Goal: Information Seeking & Learning: Find specific fact

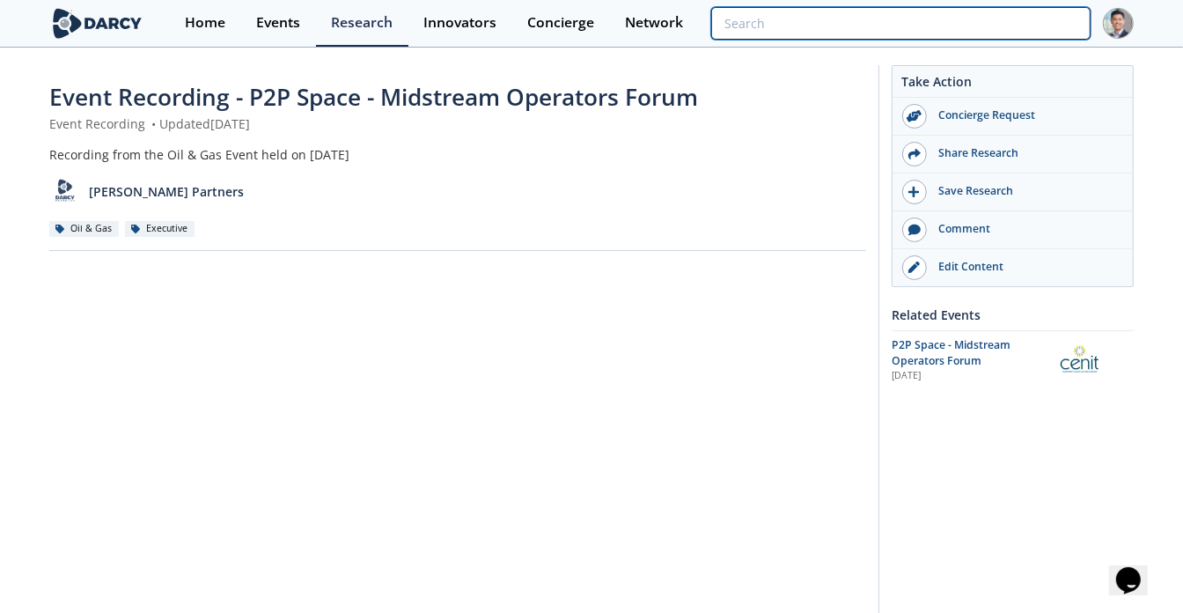
click at [1016, 23] on input "search" at bounding box center [900, 23] width 379 height 33
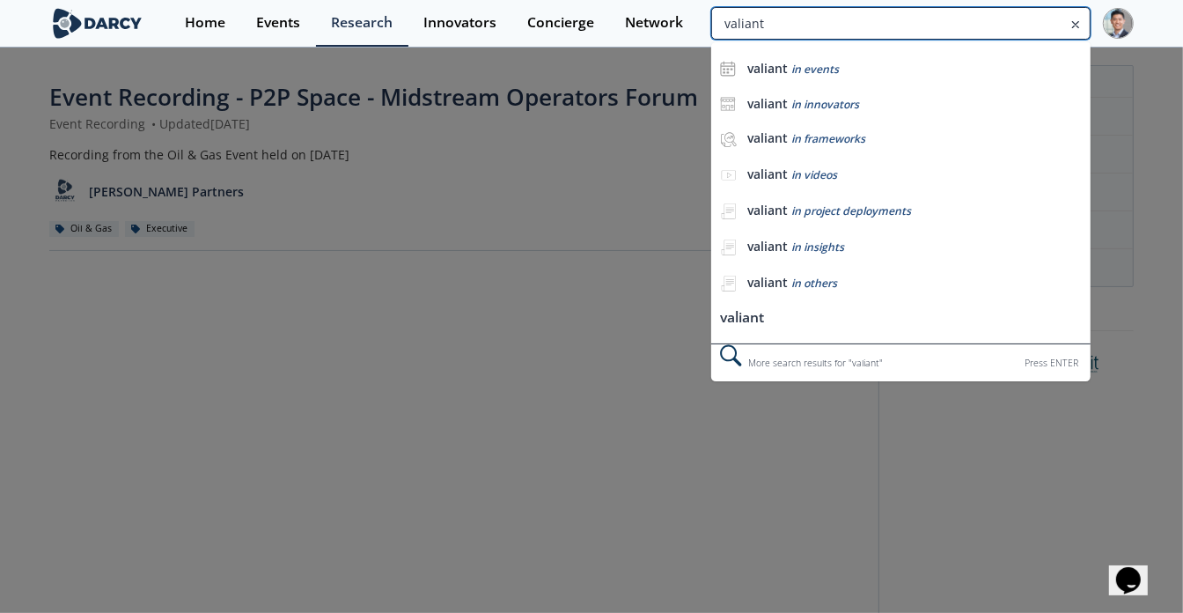
type input "valiant"
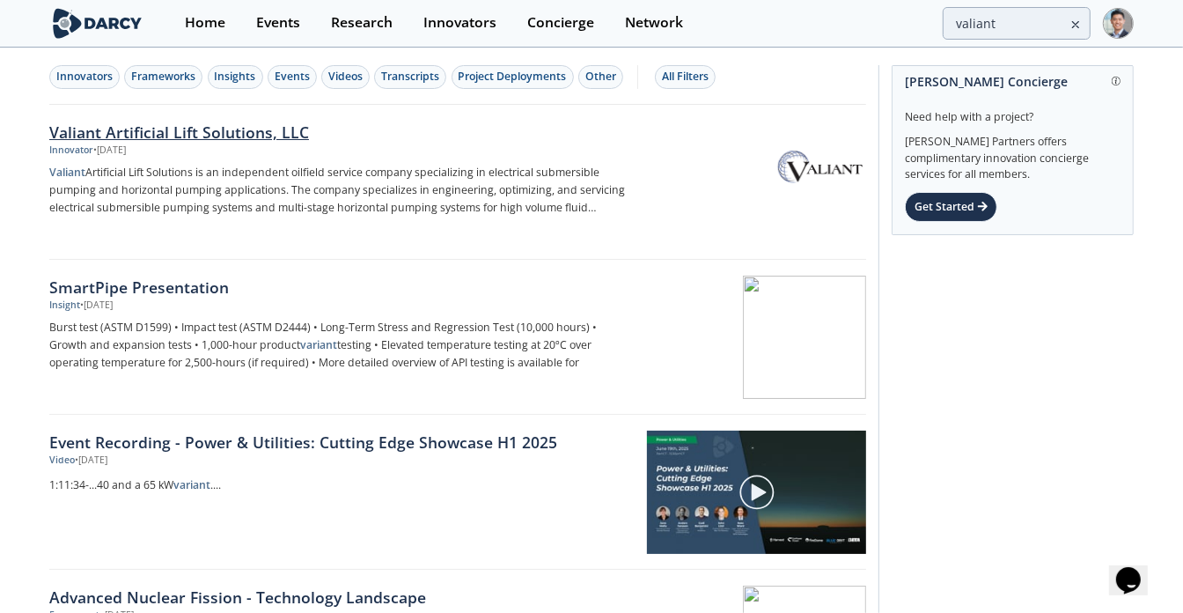
click at [167, 210] on p "Valiant Artificial Lift Solutions is an independent oilfield service company sp…" at bounding box center [340, 190] width 583 height 53
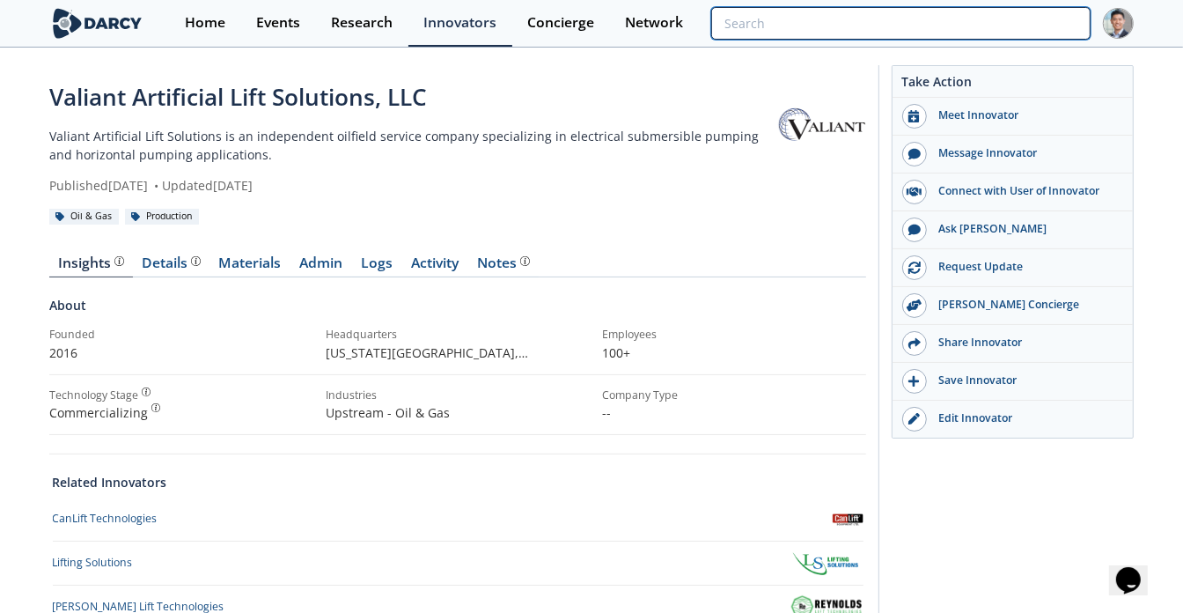
click at [989, 29] on input "search" at bounding box center [900, 23] width 379 height 33
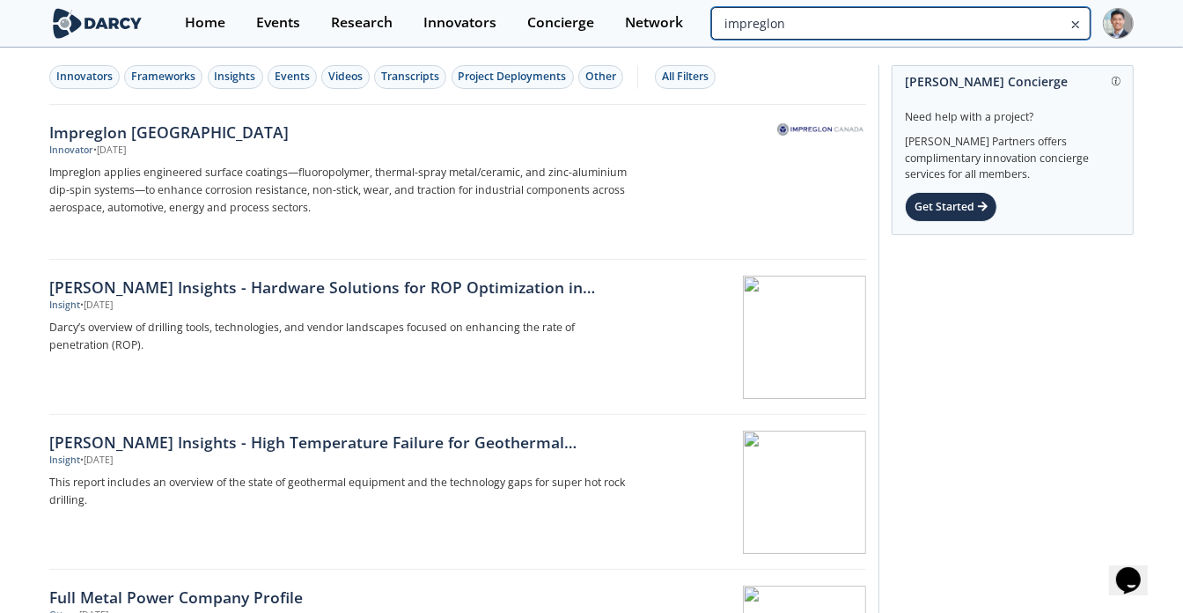
click at [972, 18] on input "impreglon" at bounding box center [900, 23] width 379 height 33
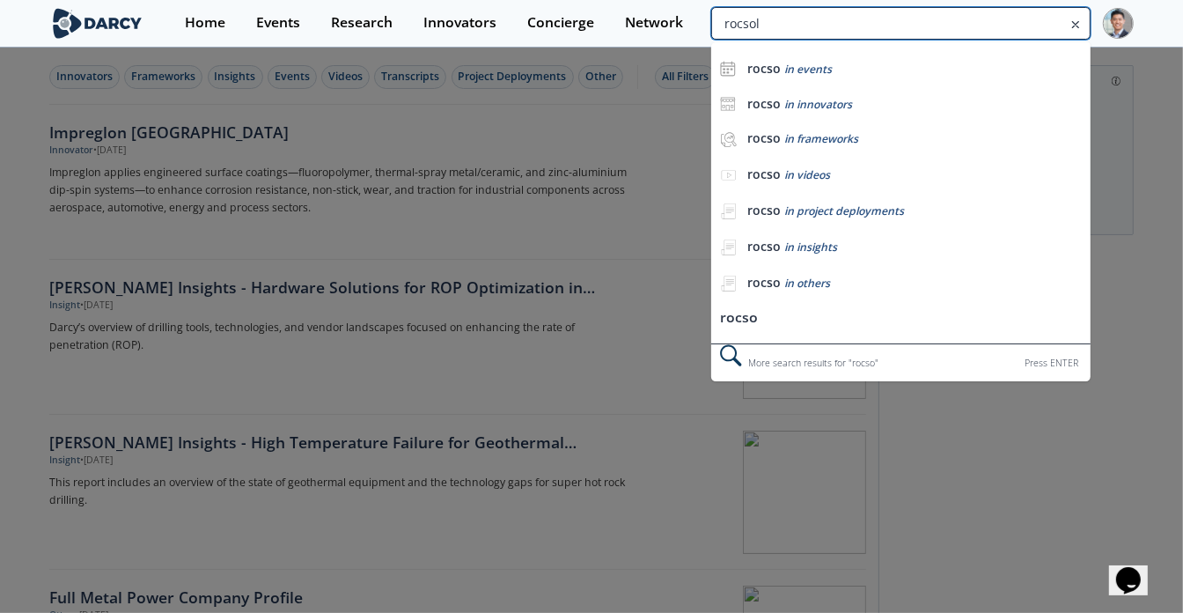
type input "rocsol"
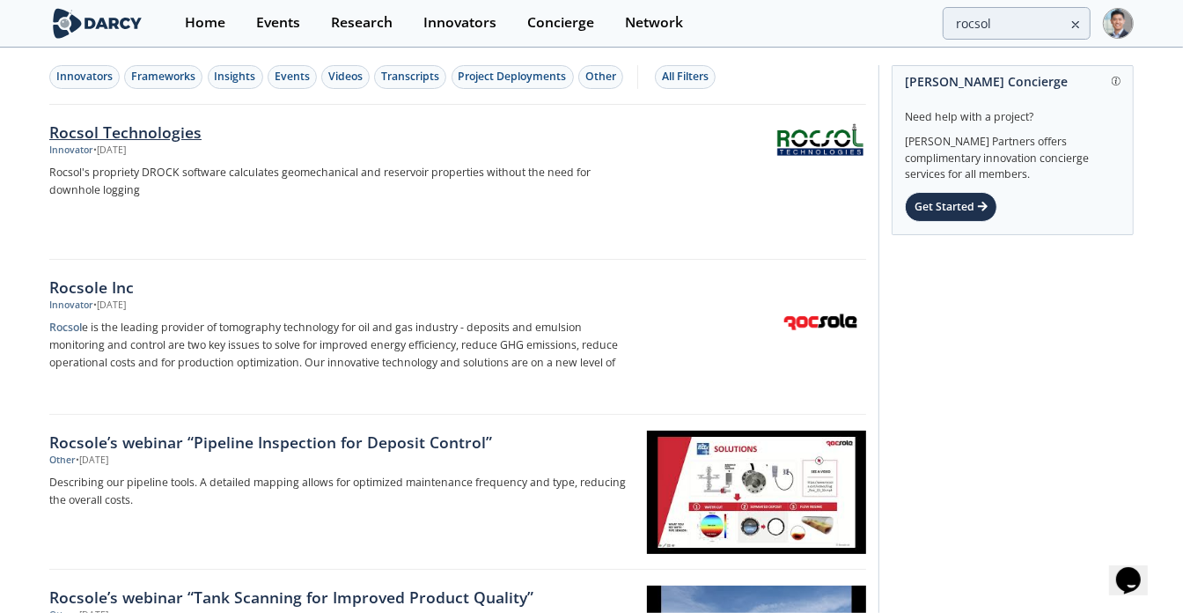
click at [174, 135] on div "Rocsol Technologies" at bounding box center [340, 132] width 583 height 23
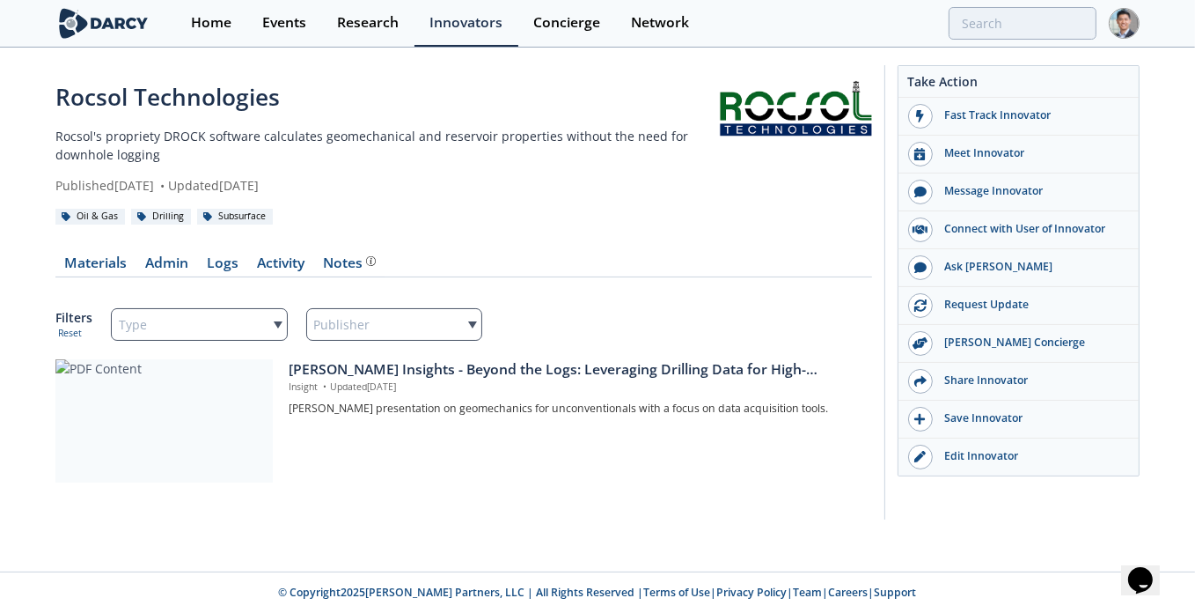
type input "rocsol"
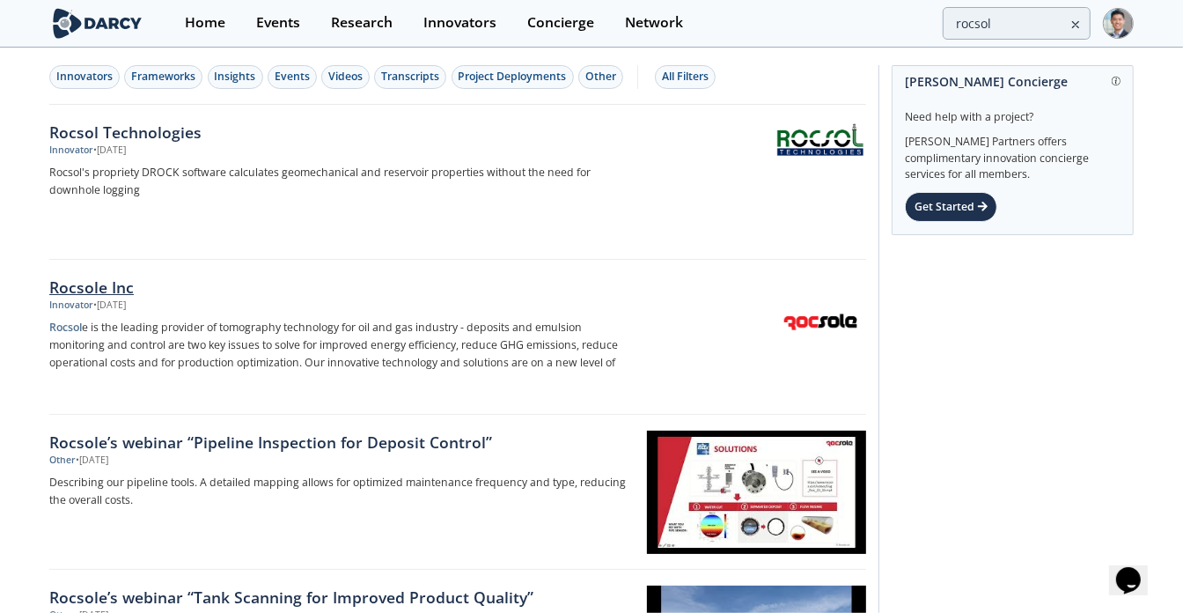
click at [116, 280] on div "Rocsole Inc" at bounding box center [340, 286] width 583 height 23
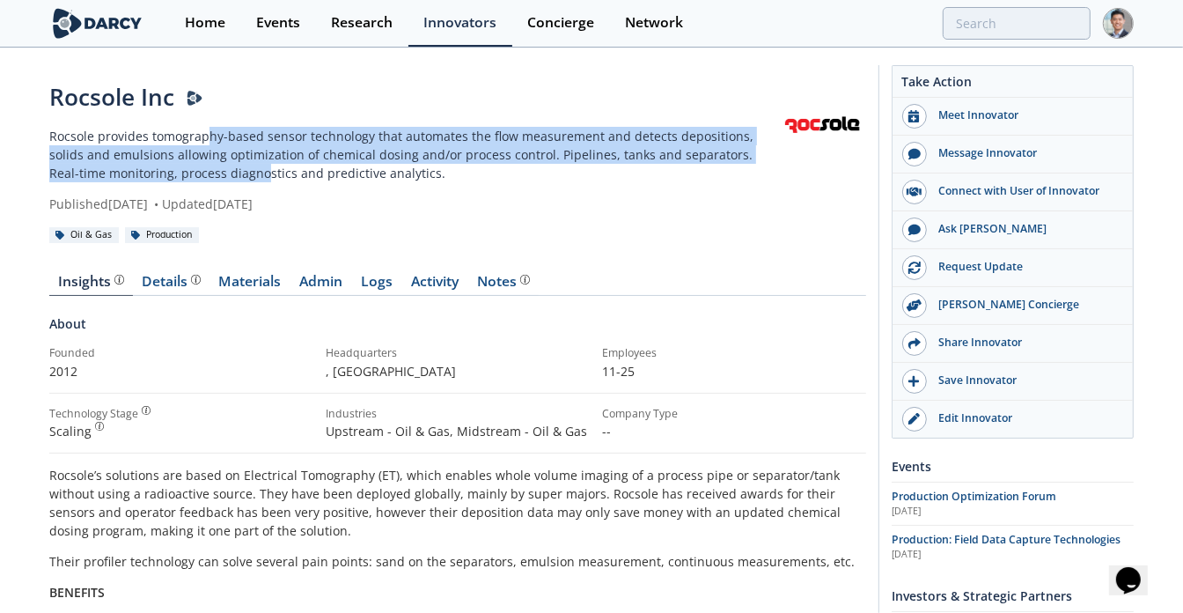
drag, startPoint x: 202, startPoint y: 128, endPoint x: 208, endPoint y: 173, distance: 45.2
click at [208, 173] on p "Rocsole provides tomography-based sensor technology that automates the flow mea…" at bounding box center [413, 154] width 729 height 55
click at [210, 173] on p "Rocsole provides tomography-based sensor technology that automates the flow mea…" at bounding box center [413, 154] width 729 height 55
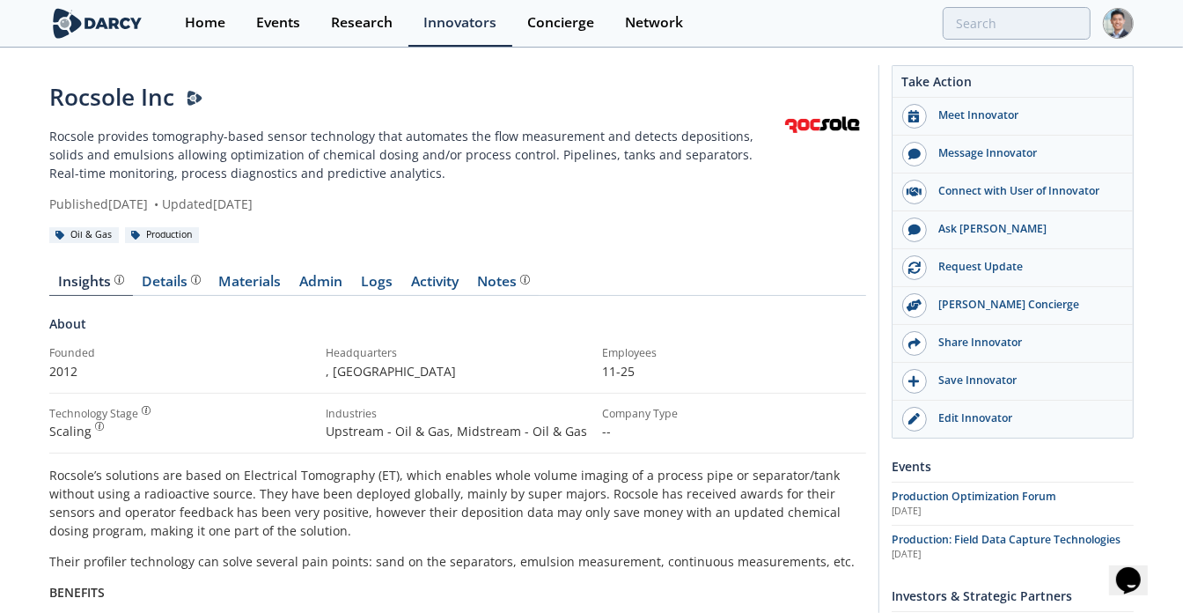
click at [446, 152] on p "Rocsole provides tomography-based sensor technology that automates the flow mea…" at bounding box center [413, 154] width 729 height 55
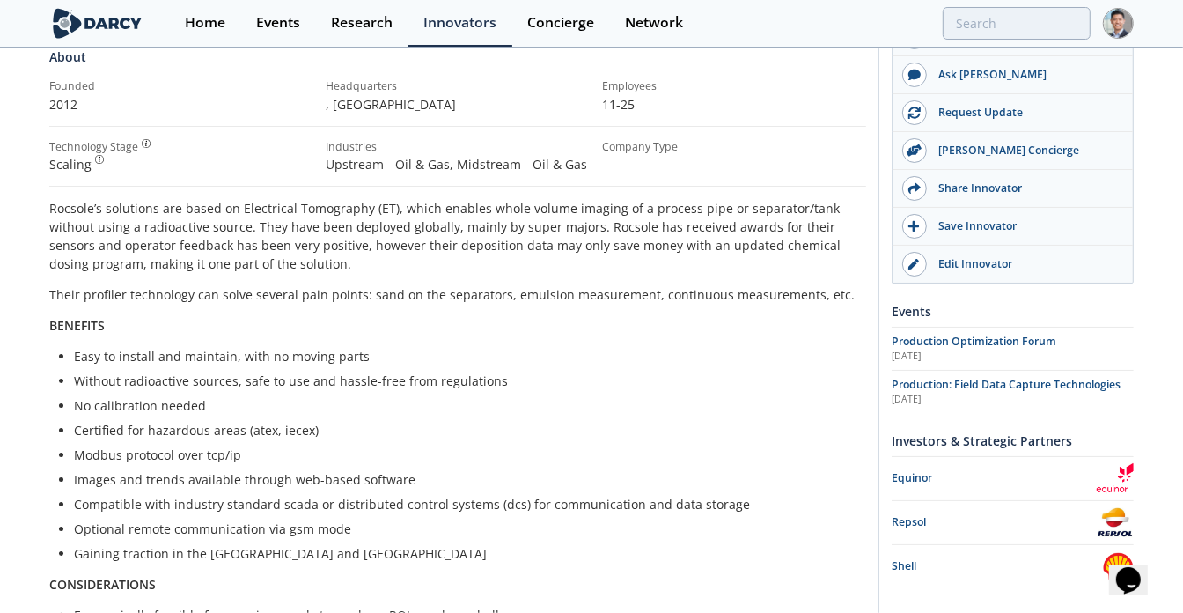
scroll to position [533, 0]
